Goal: Task Accomplishment & Management: Complete application form

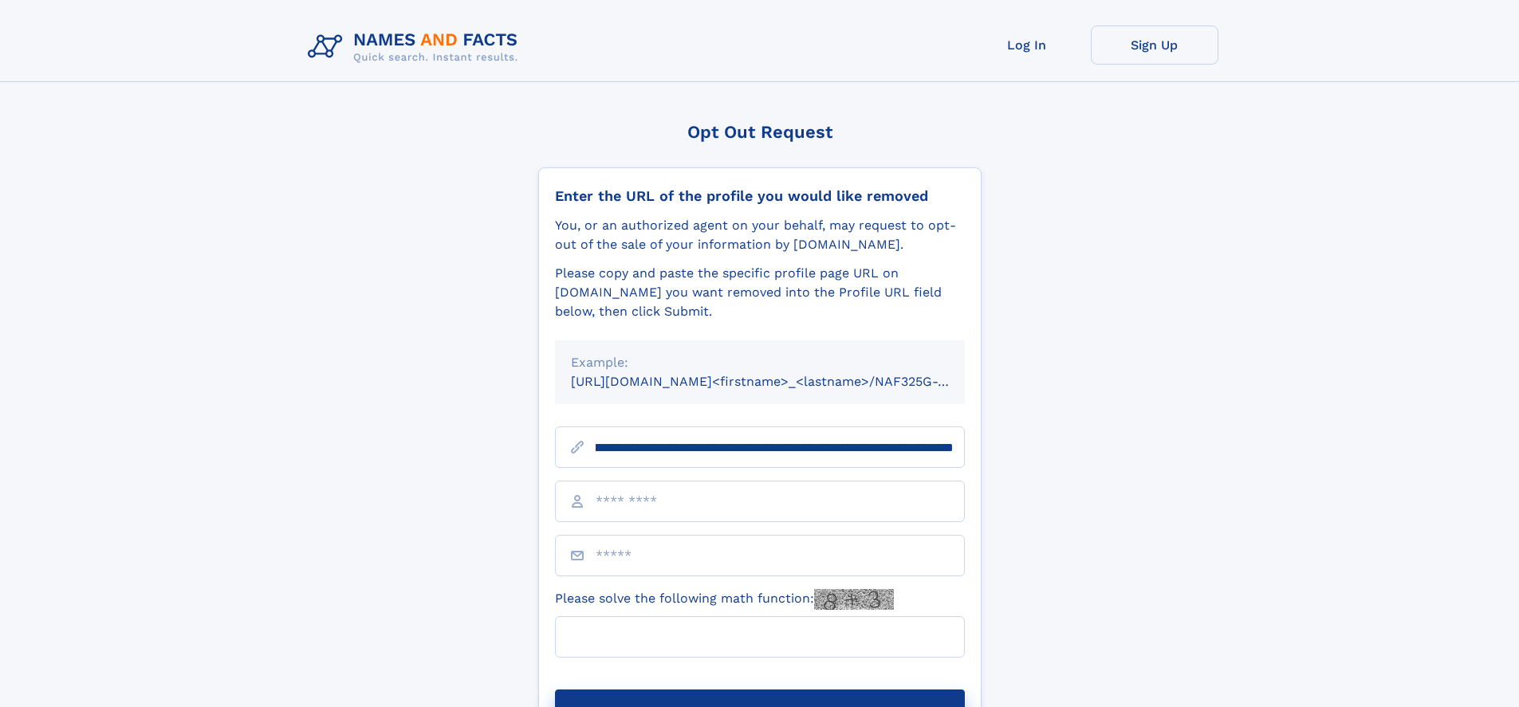
scroll to position [0, 182]
type input "**********"
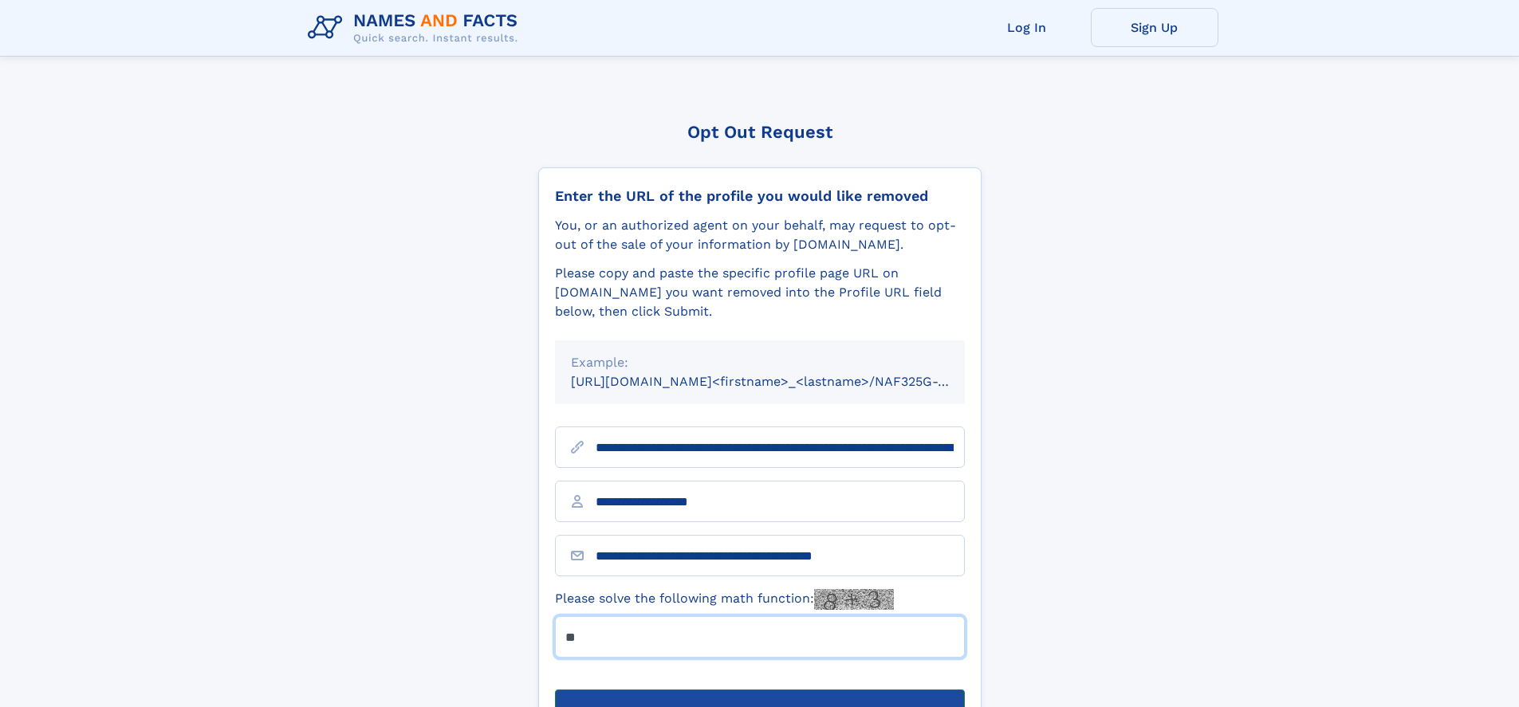
type input "**"
click at [759, 690] on button "Submit Opt Out Request" at bounding box center [760, 715] width 410 height 51
